Goal: Task Accomplishment & Management: Use online tool/utility

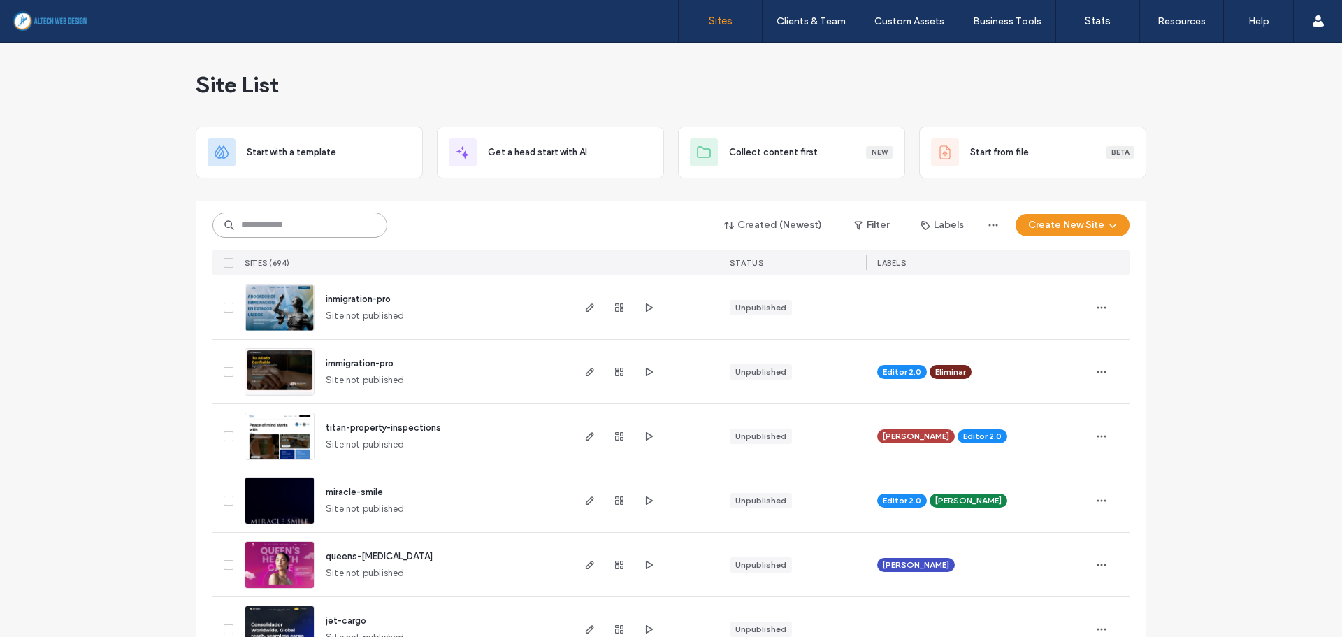
click at [305, 222] on input at bounding box center [300, 225] width 175 height 25
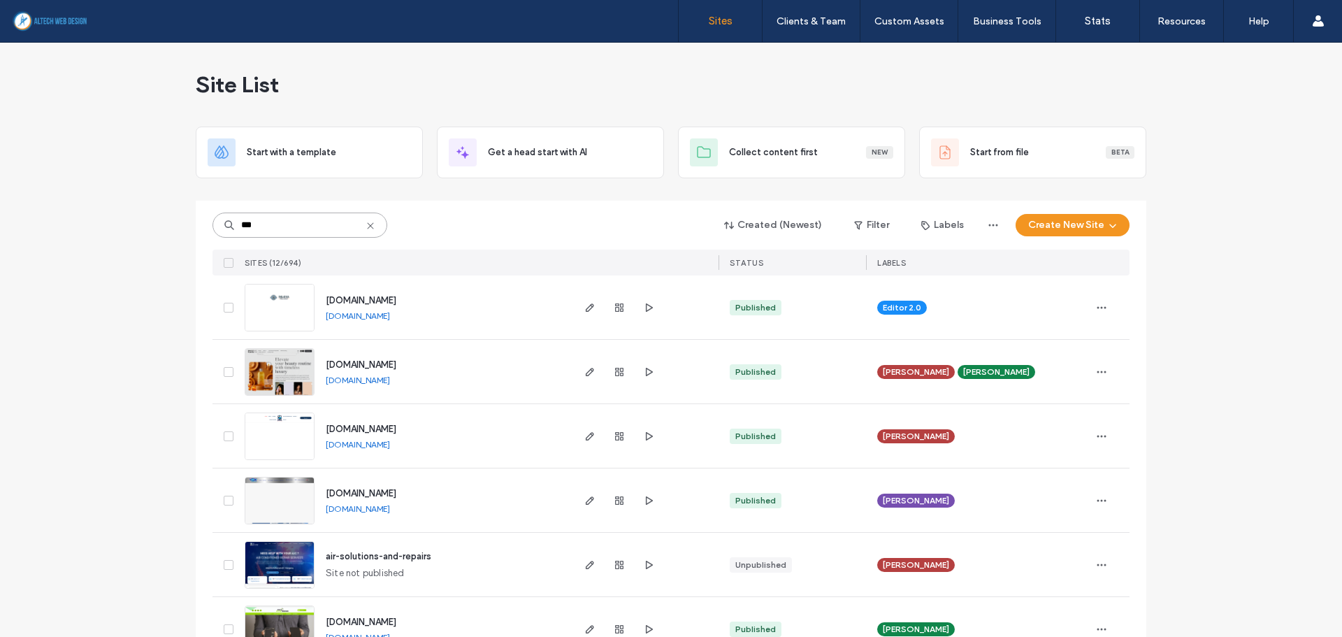
type input "***"
click at [586, 439] on use "button" at bounding box center [590, 436] width 8 height 8
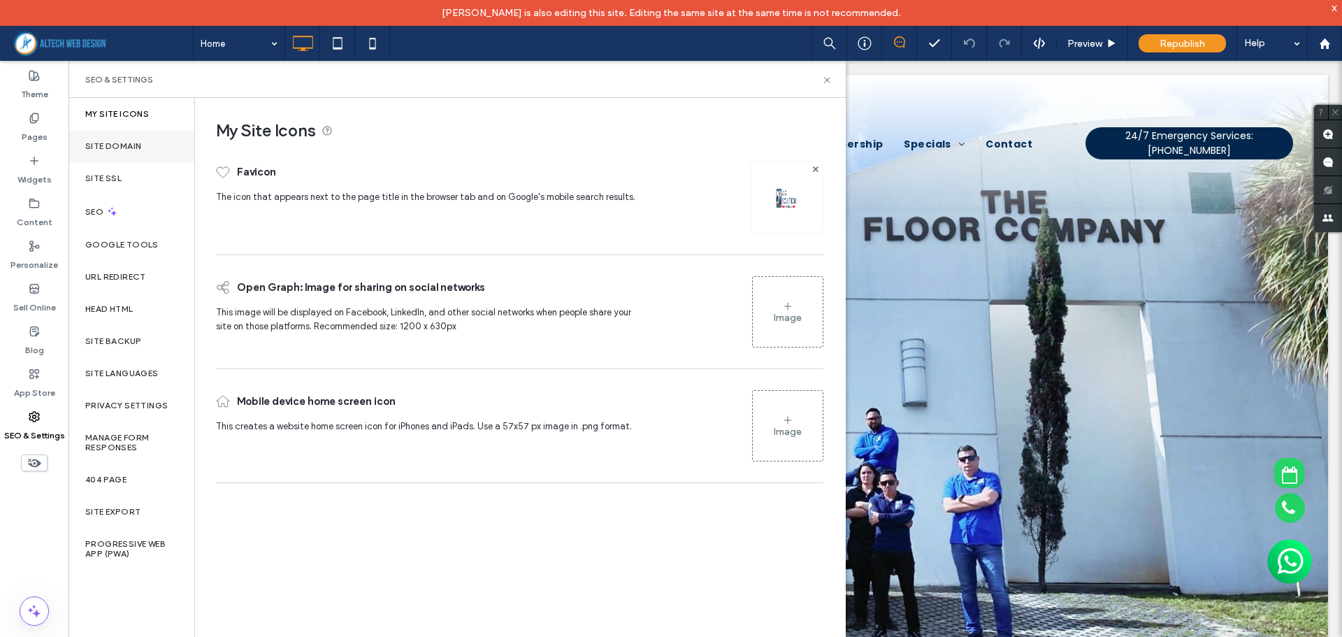
click at [124, 145] on label "Site Domain" at bounding box center [113, 146] width 56 height 10
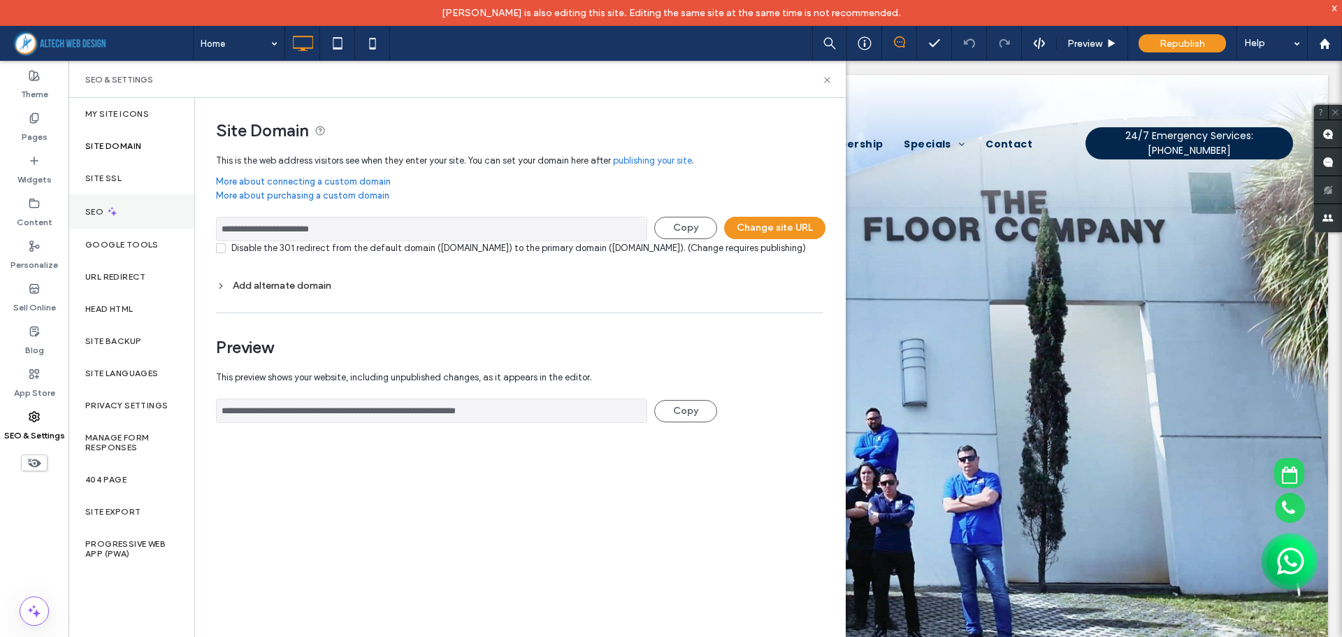
click at [133, 214] on div "SEO" at bounding box center [132, 211] width 126 height 34
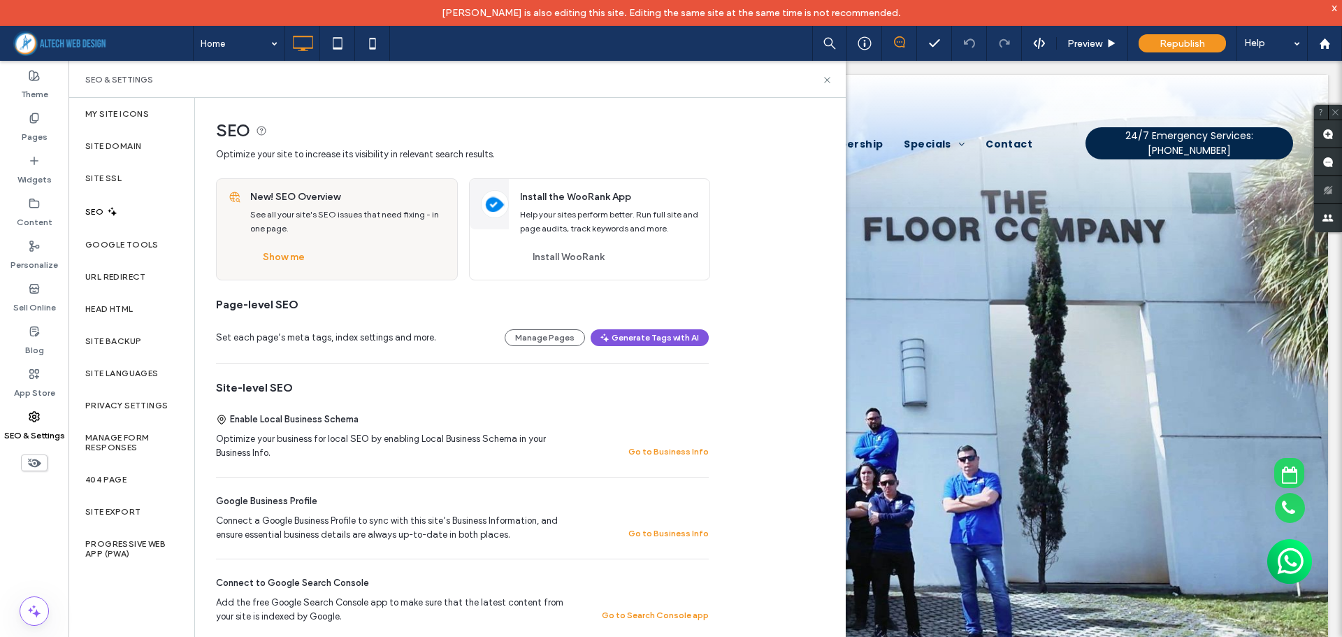
click at [641, 337] on button "Generate Tags with AI" at bounding box center [650, 337] width 118 height 17
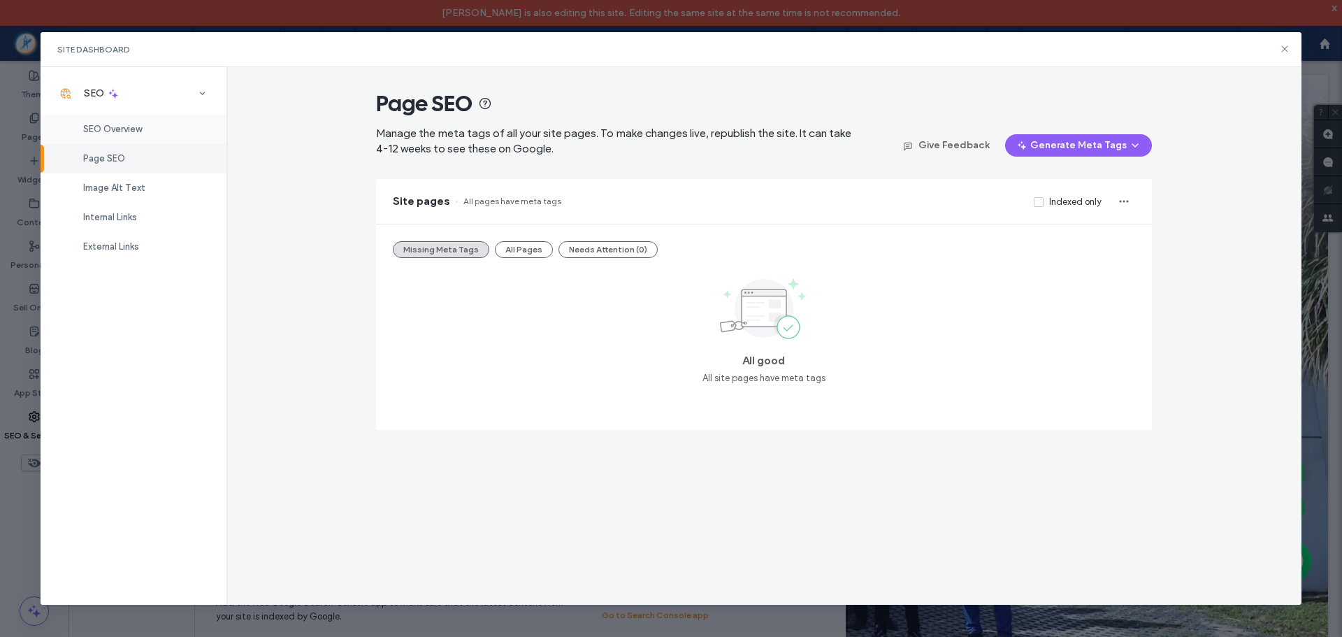
click at [153, 134] on div "SEO Overview" at bounding box center [134, 129] width 186 height 29
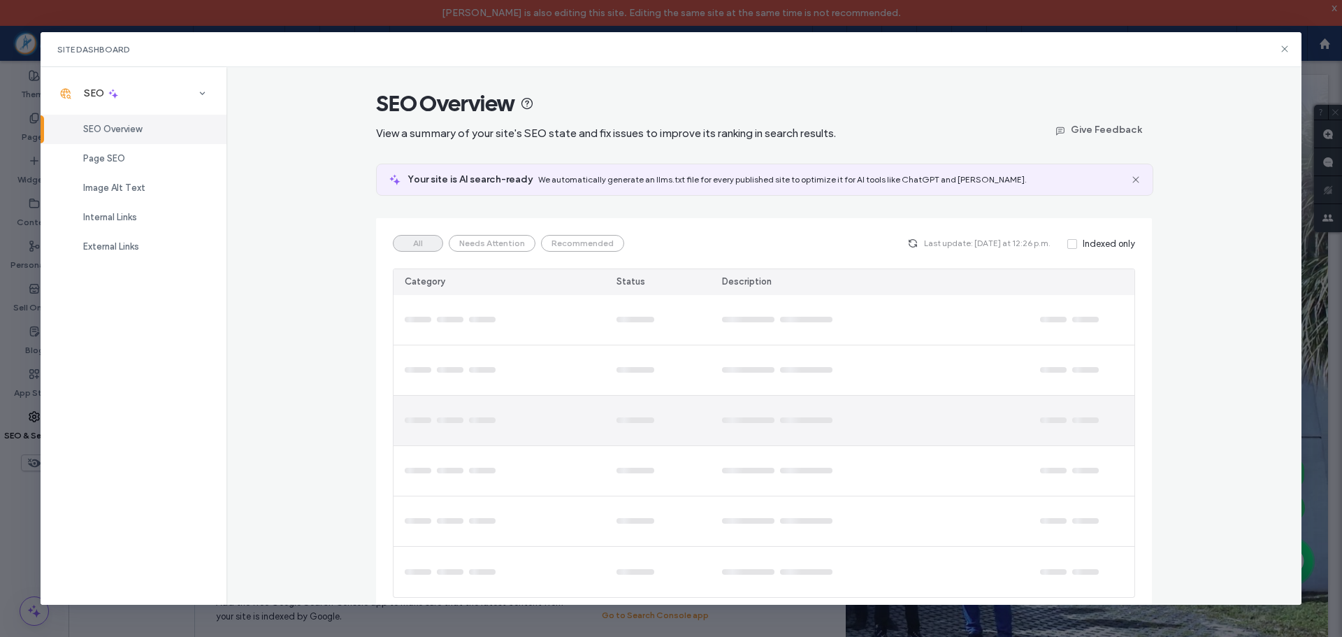
drag, startPoint x: 997, startPoint y: 413, endPoint x: 1192, endPoint y: 58, distance: 405.1
click at [1192, 58] on div "Site Dashboard" at bounding box center [672, 49] width 1262 height 35
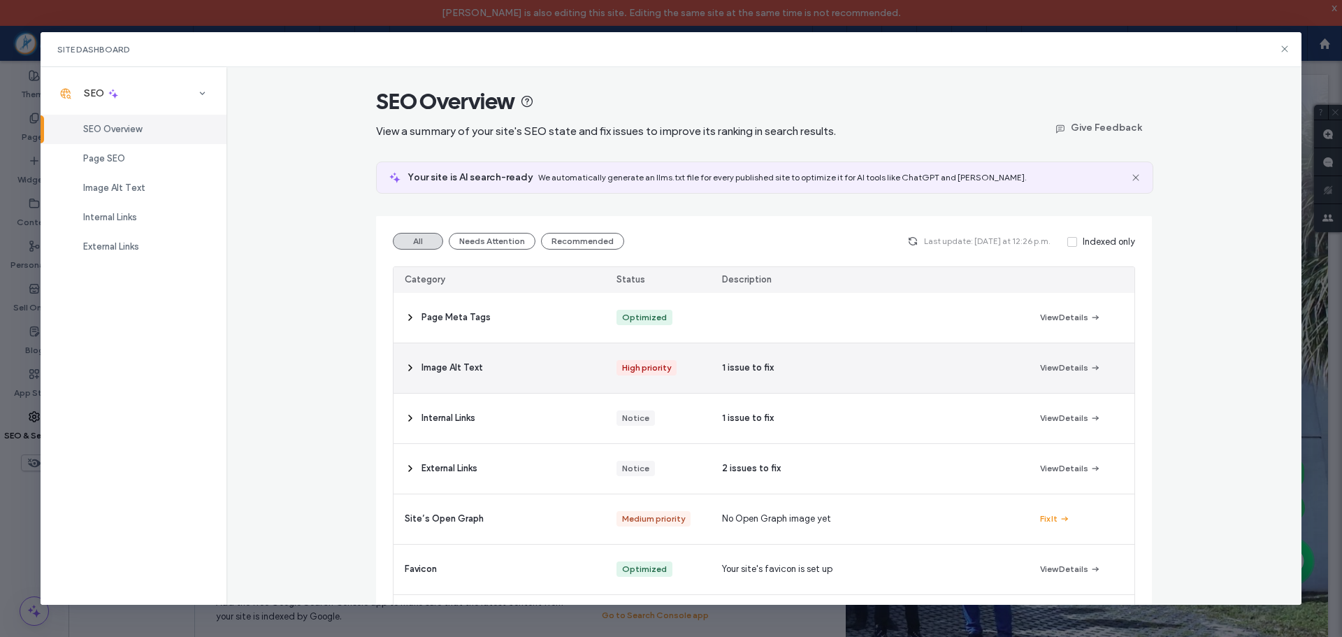
scroll to position [1, 0]
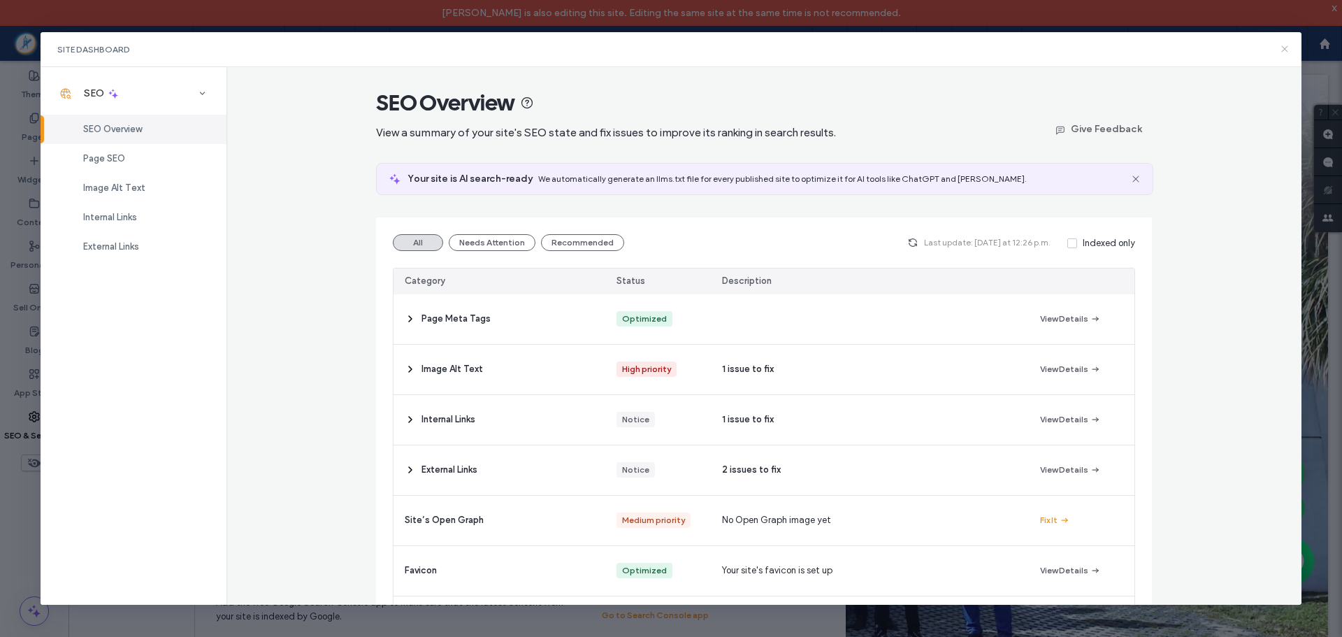
click at [1284, 45] on icon at bounding box center [1284, 48] width 11 height 11
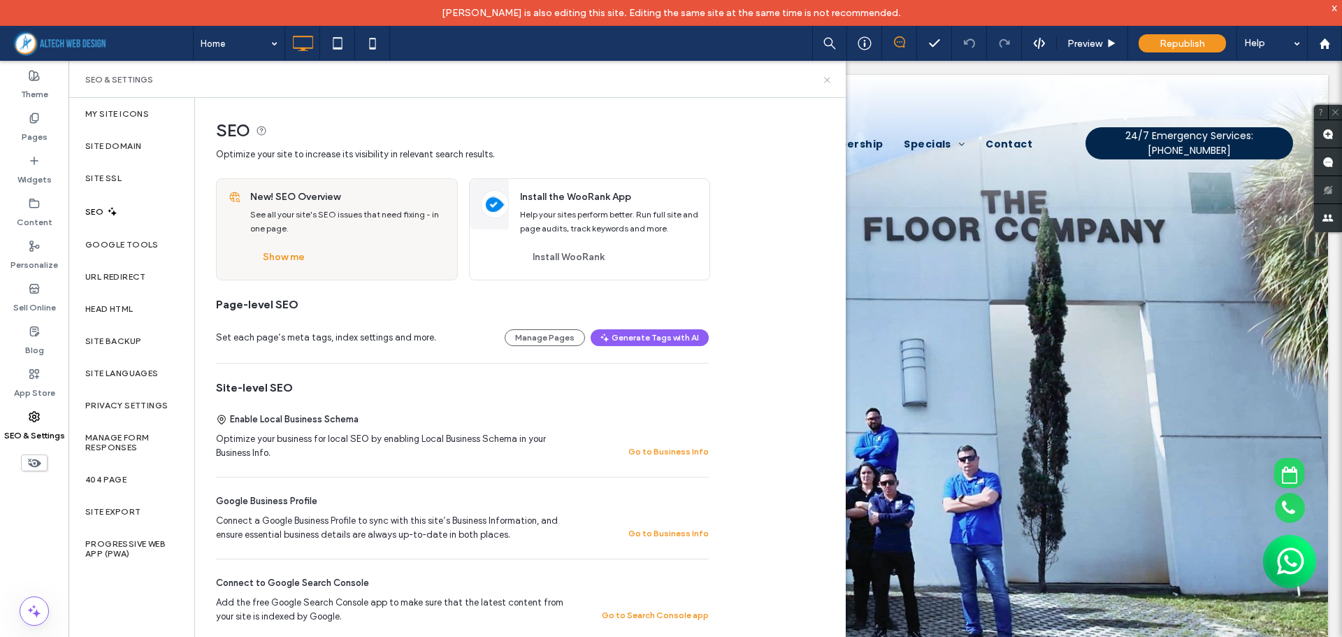
click at [826, 83] on icon at bounding box center [827, 80] width 10 height 10
